Goal: Transaction & Acquisition: Subscribe to service/newsletter

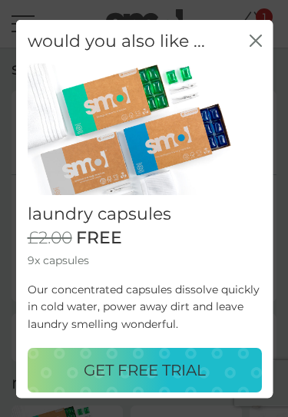
click at [213, 368] on div "GET FREE TRIAL" at bounding box center [143, 370] width 203 height 25
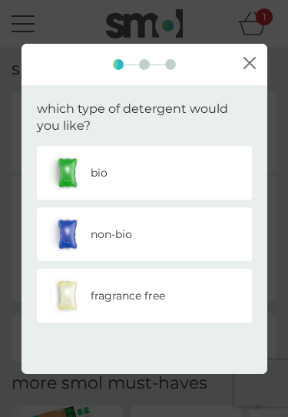
click at [190, 173] on div "bio" at bounding box center [144, 173] width 192 height 38
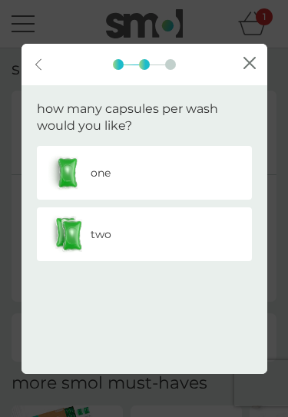
click at [190, 236] on div "two" at bounding box center [144, 234] width 192 height 38
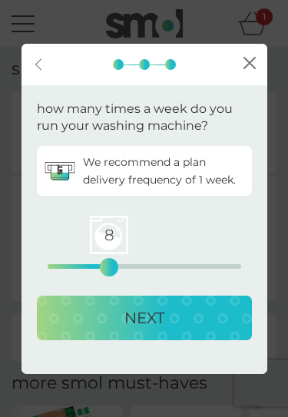
click at [193, 309] on div "NEXT" at bounding box center [144, 318] width 184 height 25
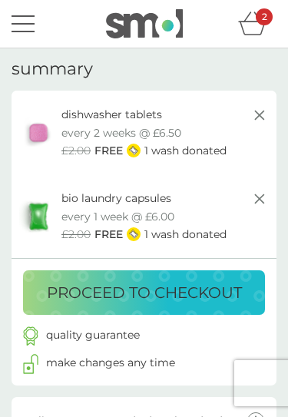
click at [207, 284] on p "proceed to checkout" at bounding box center [144, 292] width 195 height 25
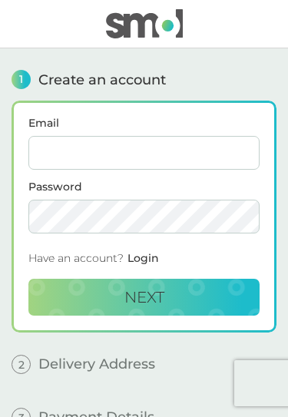
click at [196, 154] on input "Email" at bounding box center [143, 153] width 231 height 34
type input "Luttdogs1@icloud.com"
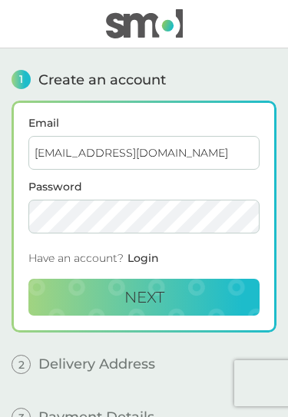
click at [203, 292] on button "Next" at bounding box center [143, 297] width 231 height 37
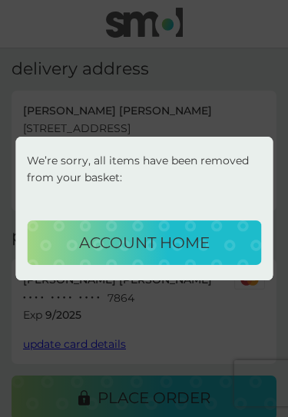
click at [207, 243] on p "account home" at bounding box center [144, 242] width 131 height 25
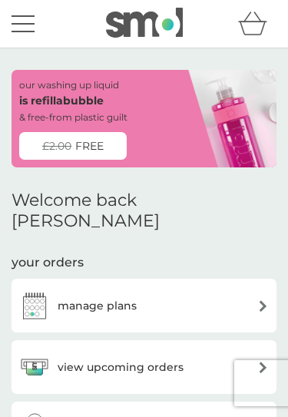
click at [260, 29] on icon "basket" at bounding box center [252, 24] width 29 height 24
